Goal: Information Seeking & Learning: Learn about a topic

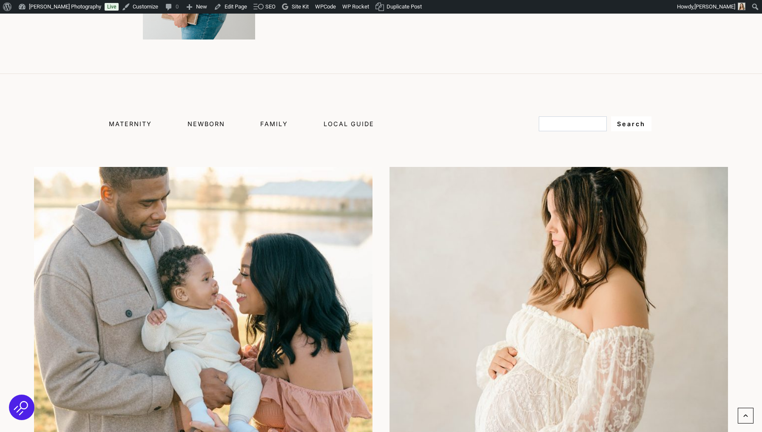
scroll to position [399, 0]
click at [149, 121] on span "Maternity" at bounding box center [130, 122] width 43 height 7
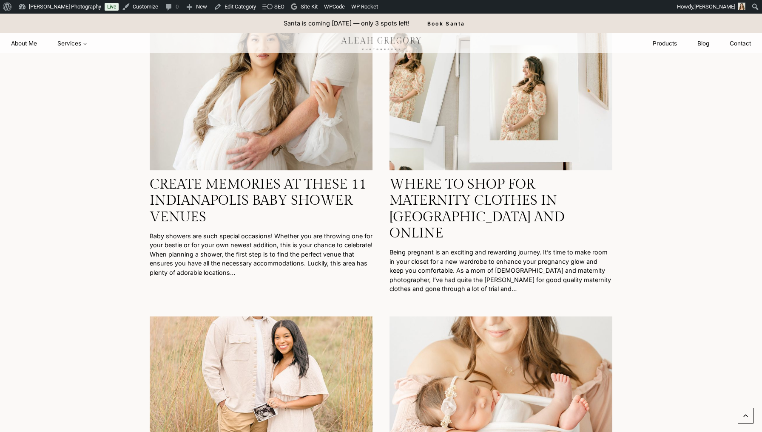
scroll to position [40, 0]
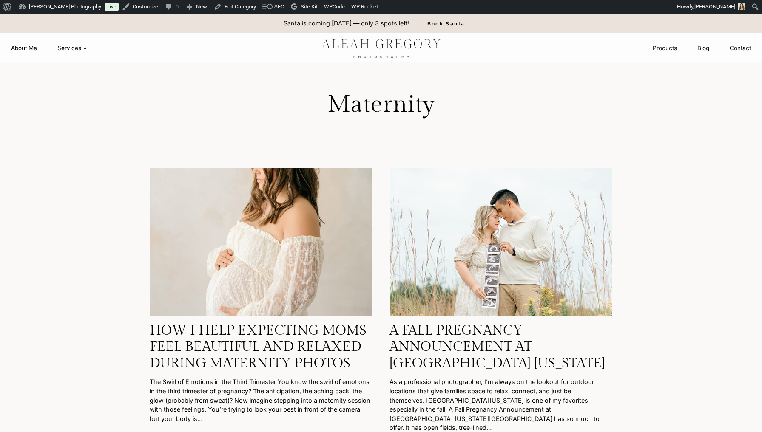
click at [278, 201] on img "How I Help Expecting Moms Feel Beautiful and Relaxed During Maternity Photos" at bounding box center [261, 242] width 223 height 148
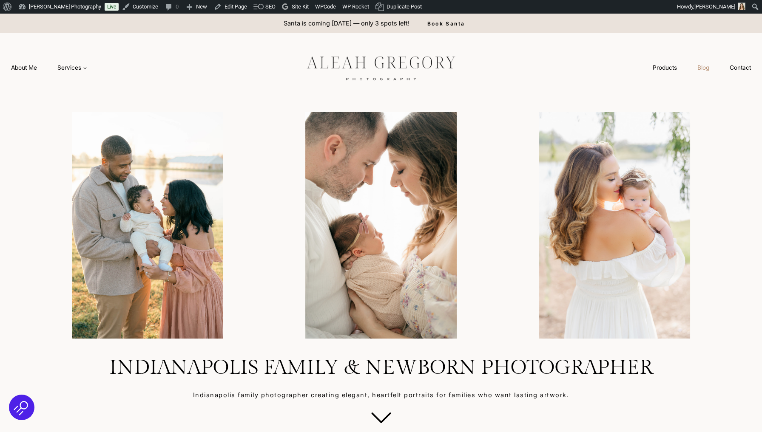
click at [703, 67] on link "Blog" at bounding box center [703, 68] width 32 height 16
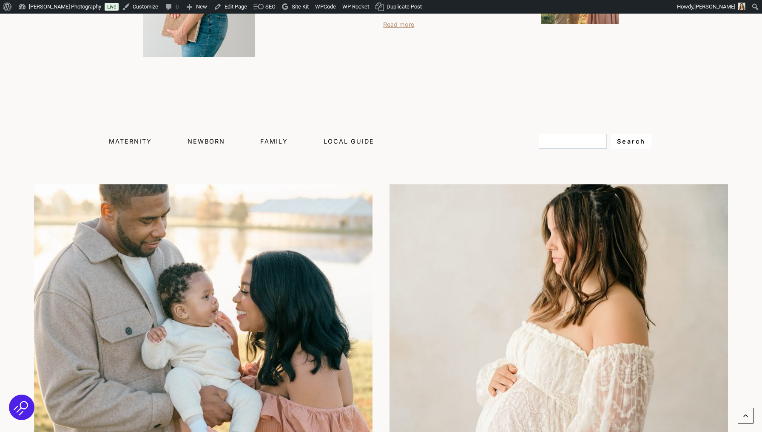
scroll to position [385, 0]
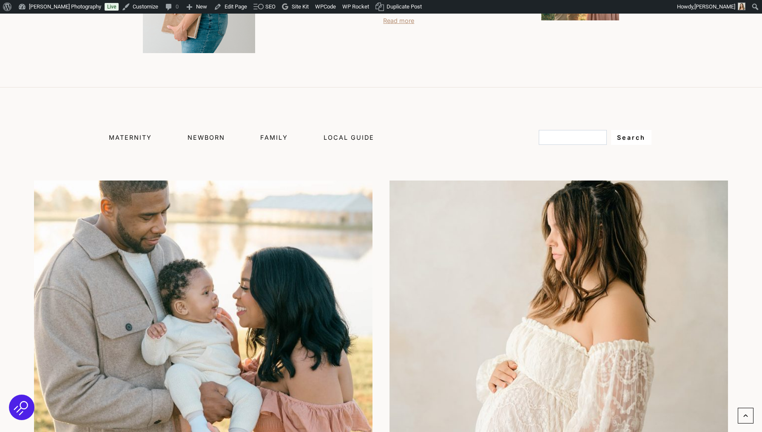
click at [207, 129] on div "Maternity Newborn Family Local Guide" at bounding box center [241, 137] width 265 height 18
click at [204, 139] on span "Newborn" at bounding box center [205, 137] width 37 height 7
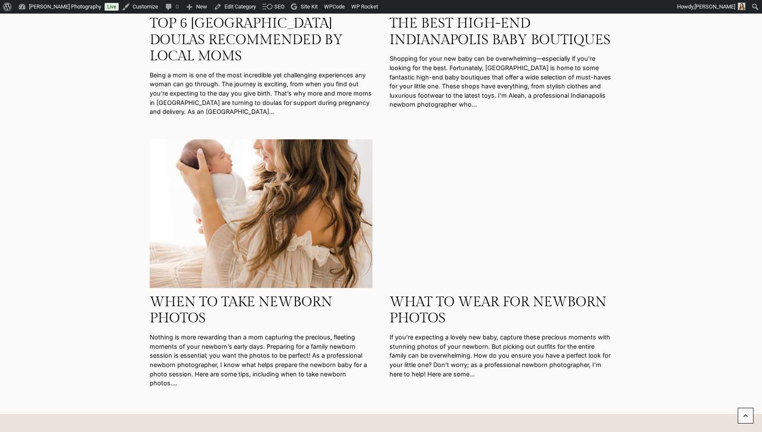
scroll to position [931, 0]
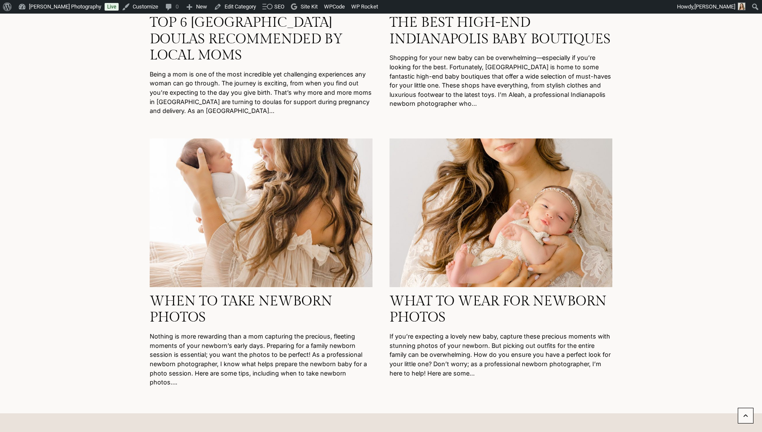
click at [459, 227] on img "What to Wear for Newborn Photos" at bounding box center [500, 213] width 223 height 148
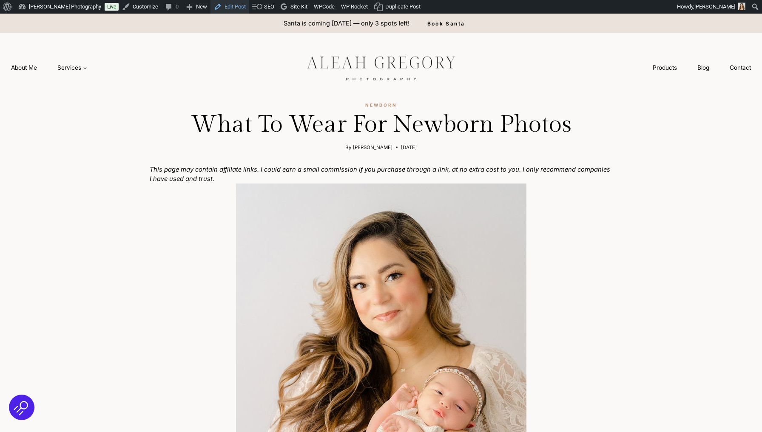
click at [227, 6] on link "Edit Post" at bounding box center [229, 7] width 39 height 14
